Goal: Find specific page/section: Find specific page/section

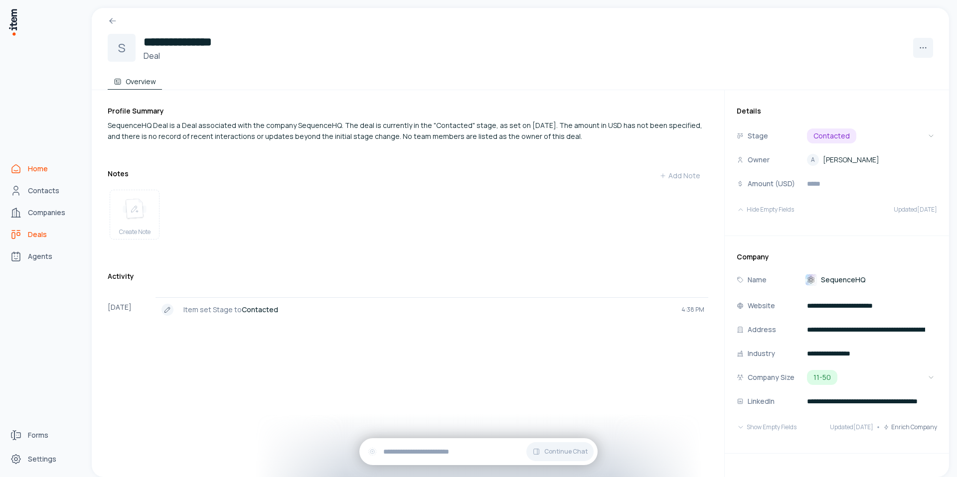
click at [37, 170] on span "Home" at bounding box center [38, 169] width 20 height 10
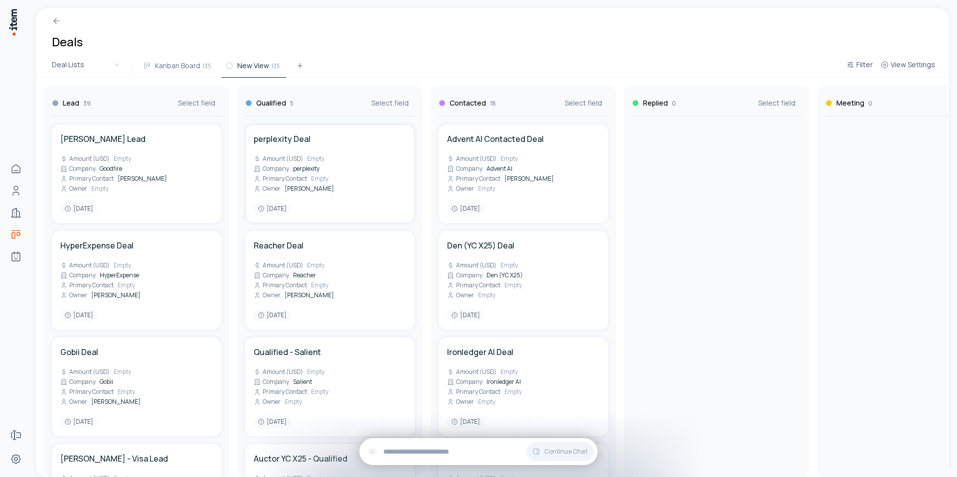
scroll to position [990, 0]
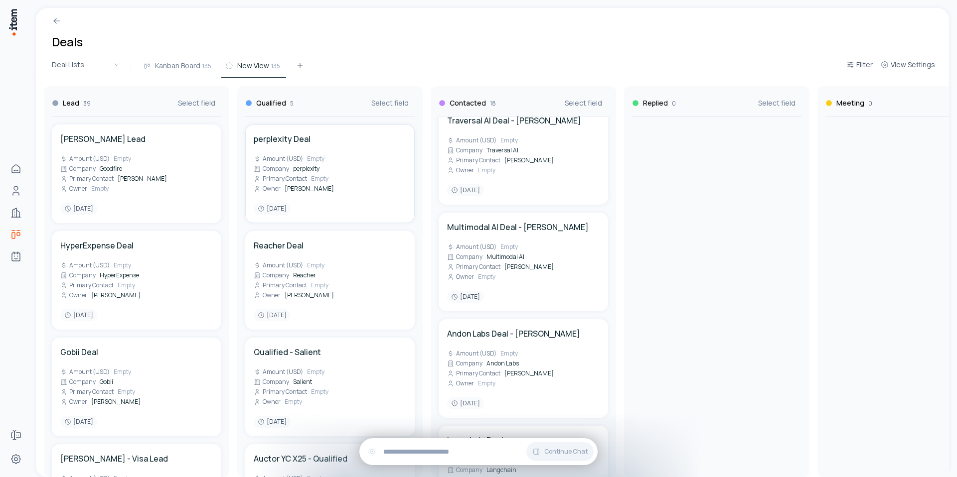
click at [336, 186] on div "perplexity Deal Amount (USD) Empty Company perplexity Primary Contact Empty Own…" at bounding box center [330, 174] width 153 height 82
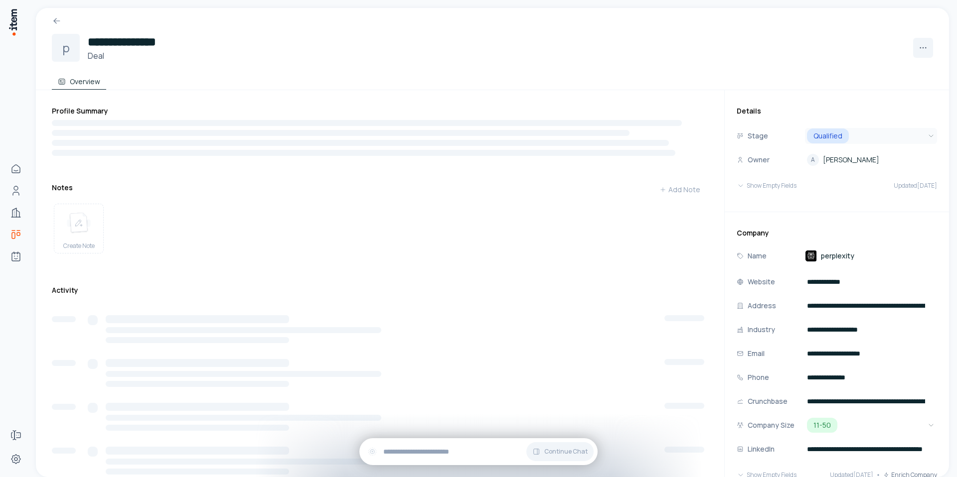
click at [888, 132] on html "**********" at bounding box center [478, 238] width 957 height 477
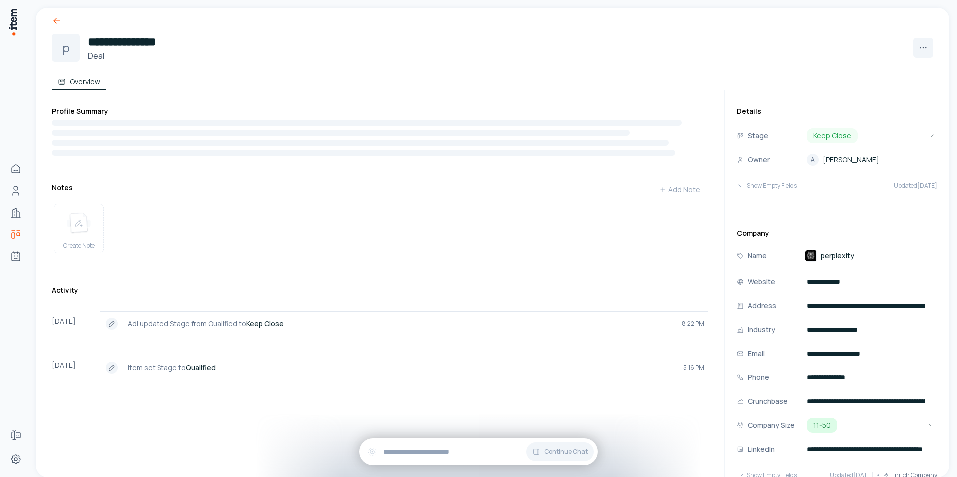
click at [53, 20] on icon at bounding box center [57, 21] width 10 height 10
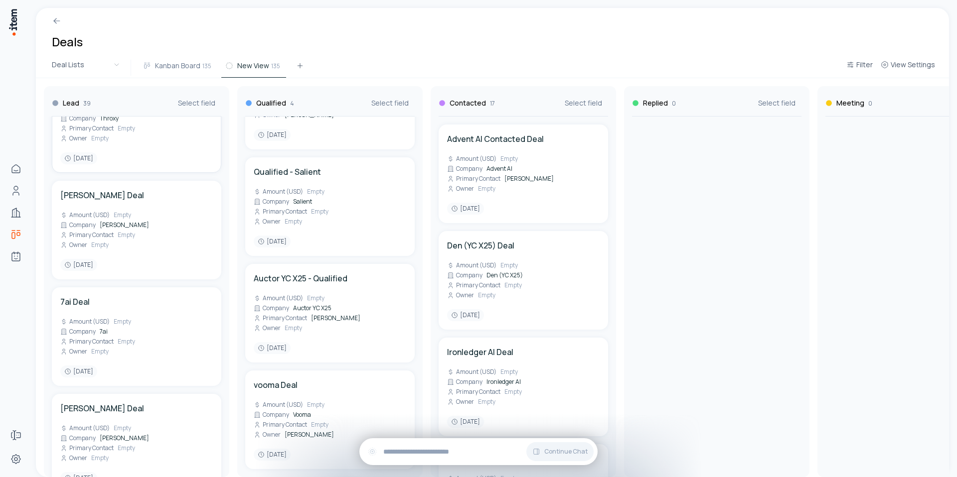
scroll to position [905, 0]
